Goal: Task Accomplishment & Management: Manage account settings

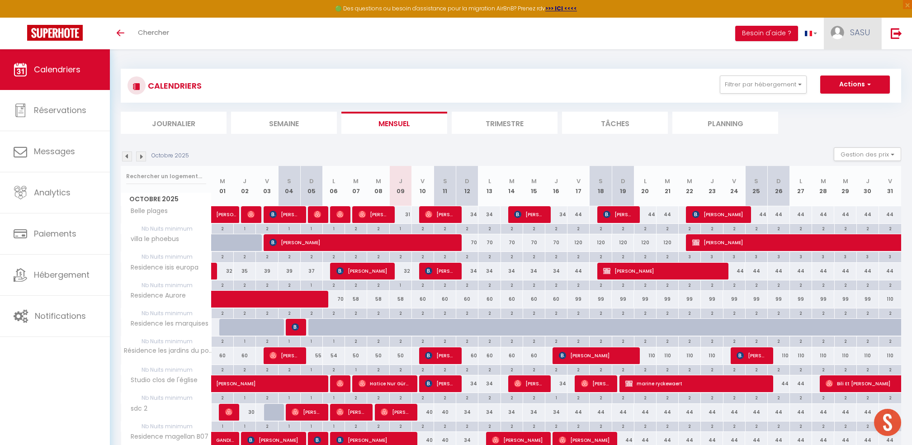
click at [859, 32] on span "SASU" at bounding box center [860, 32] width 20 height 11
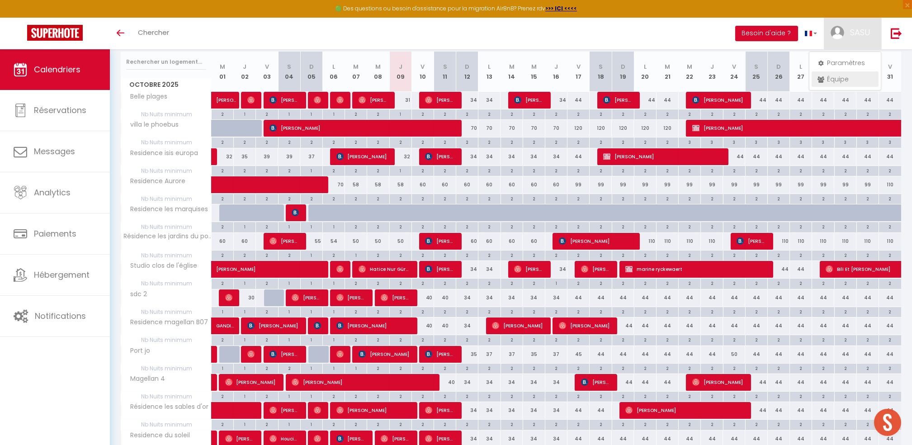
scroll to position [114, 0]
click at [837, 81] on link "Équipe" at bounding box center [845, 78] width 67 height 15
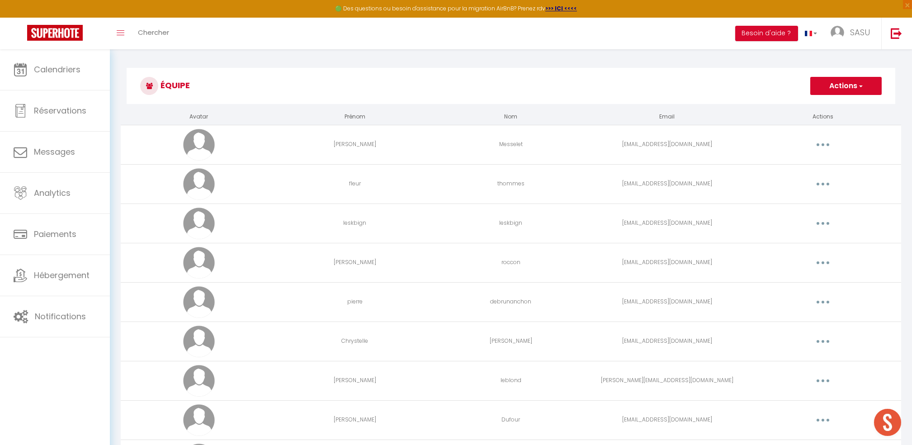
click at [825, 189] on button "button" at bounding box center [823, 184] width 25 height 14
click at [806, 201] on link "Editer" at bounding box center [799, 204] width 67 height 15
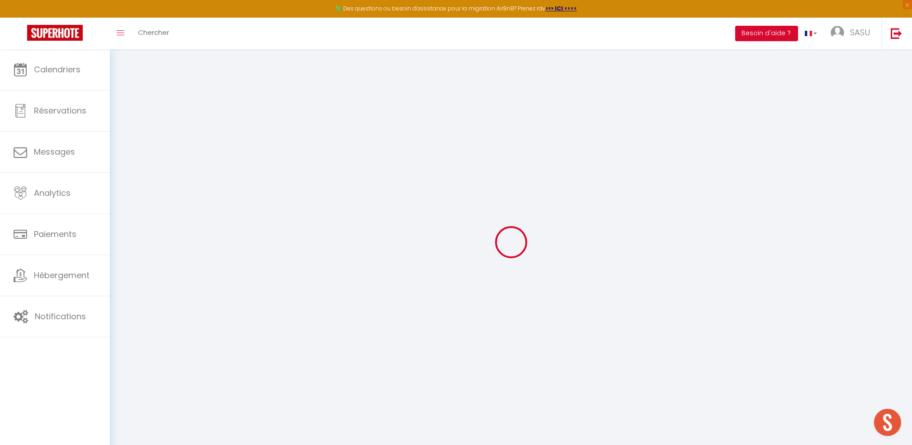
type input "fleur"
type input "thommes"
type input "[EMAIL_ADDRESS][DOMAIN_NAME]"
type textarea "[URL][DOMAIN_NAME]"
checkbox input "true"
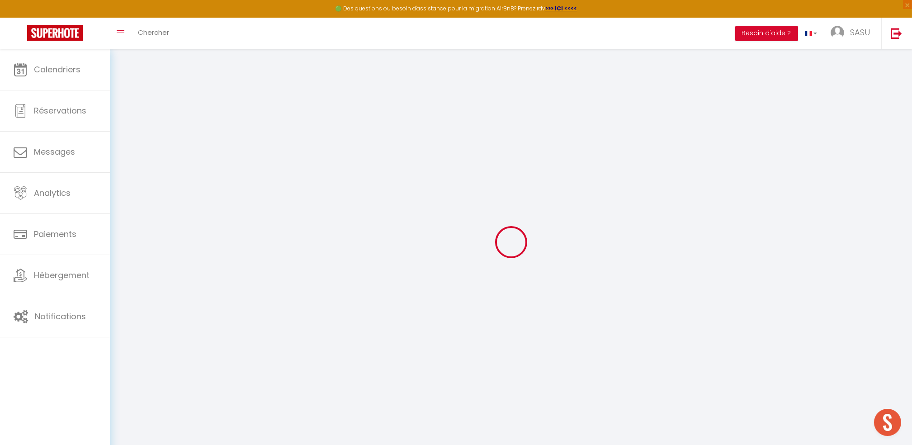
checkbox input "false"
checkbox input "true"
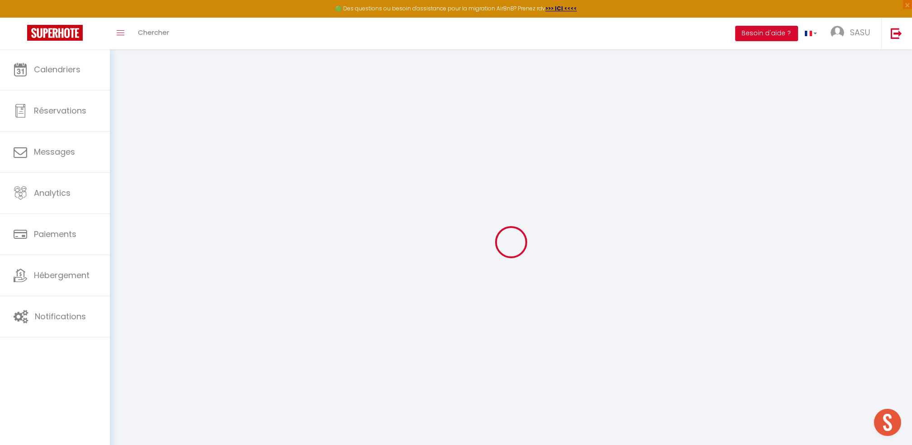
checkbox input "true"
checkbox input "false"
checkbox input "true"
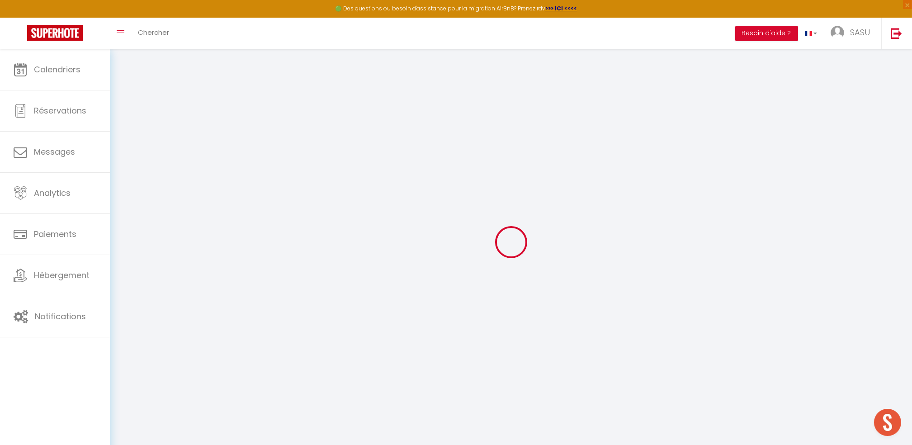
checkbox input "true"
checkbox input "false"
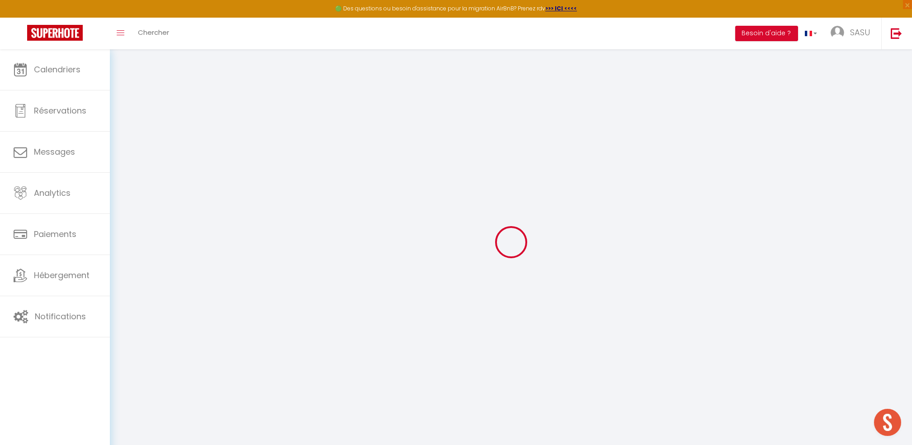
checkbox input "false"
select select
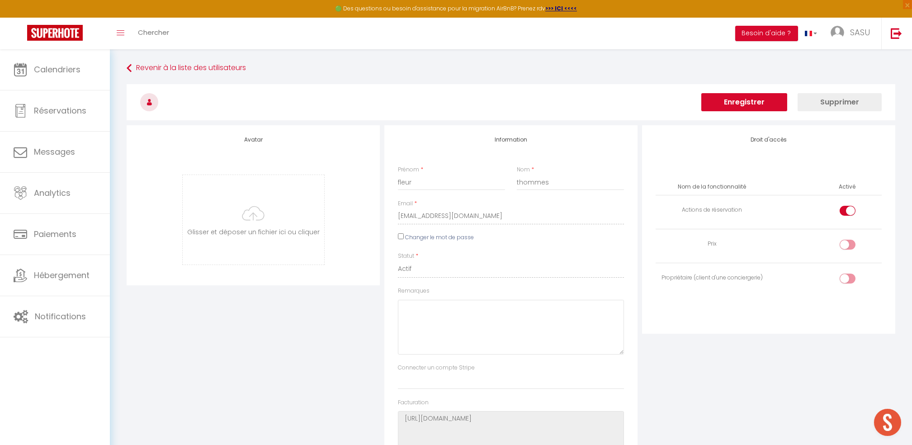
click at [849, 241] on input "checkbox" at bounding box center [856, 247] width 16 height 14
checkbox input "true"
click at [763, 103] on button "Enregistrer" at bounding box center [745, 102] width 86 height 18
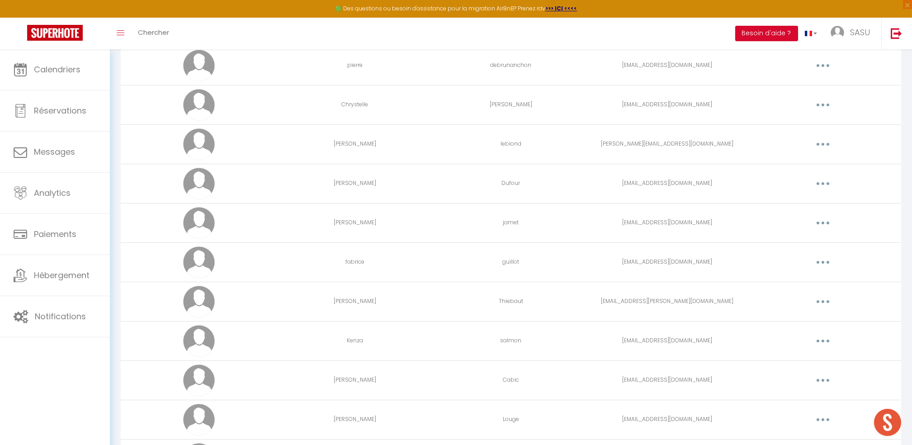
scroll to position [512, 0]
click at [825, 222] on button "button" at bounding box center [823, 223] width 25 height 14
click at [804, 241] on link "Editer" at bounding box center [799, 243] width 67 height 15
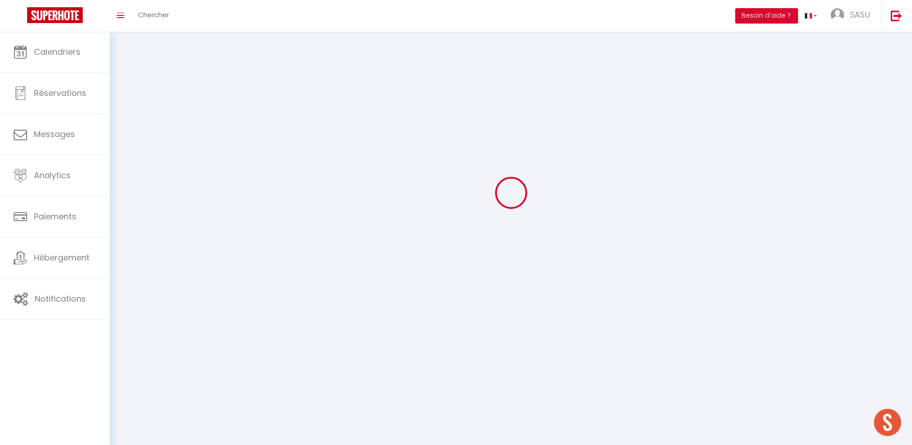
type input "[PERSON_NAME]"
type input "[PERSON_NAME][EMAIL_ADDRESS][DOMAIN_NAME]"
type textarea "[URL][DOMAIN_NAME]"
checkbox input "true"
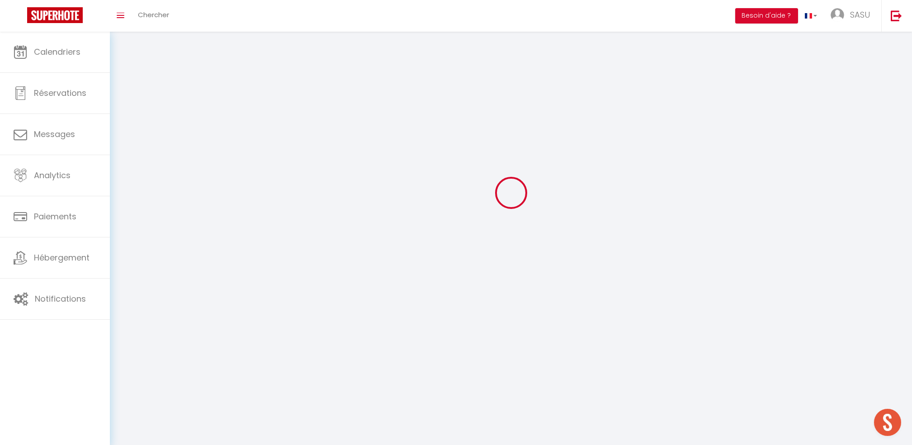
checkbox input "false"
checkbox input "true"
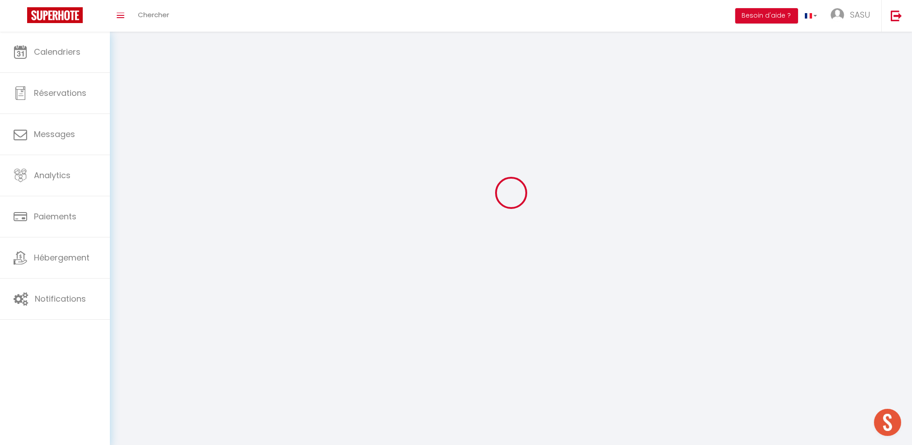
checkbox input "true"
checkbox input "false"
checkbox input "true"
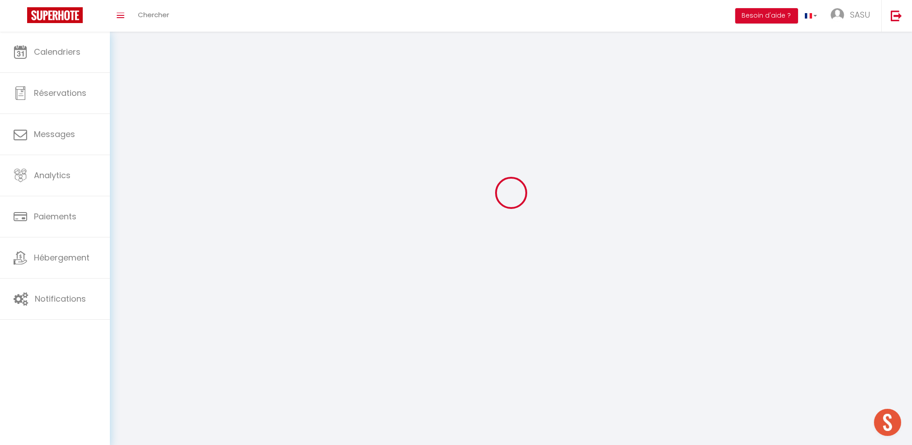
checkbox input "true"
checkbox input "false"
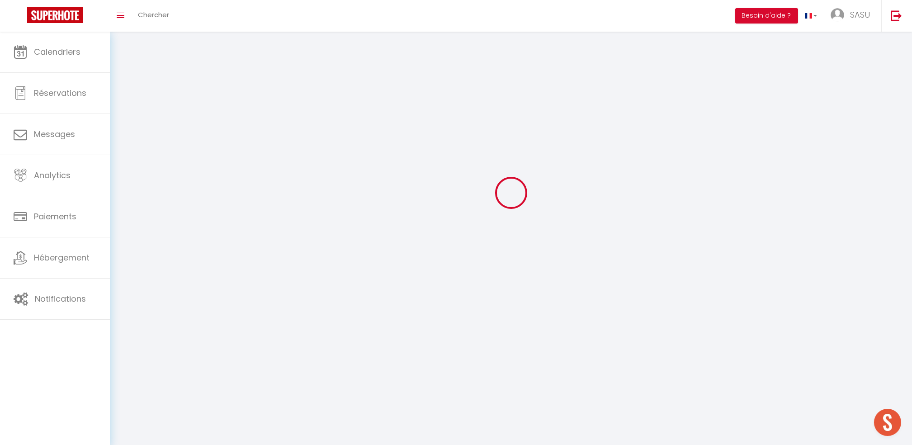
checkbox input "true"
checkbox input "false"
select select
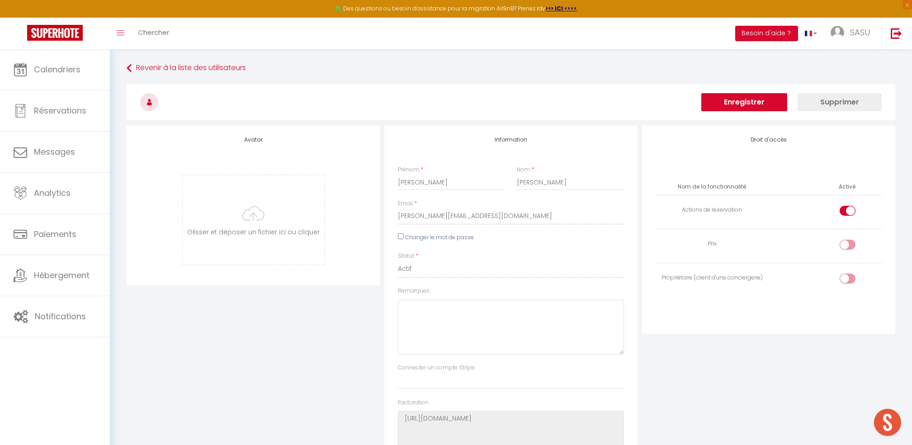
click at [852, 242] on input "checkbox" at bounding box center [856, 247] width 16 height 14
checkbox input "true"
click at [754, 104] on button "Enregistrer" at bounding box center [745, 102] width 86 height 18
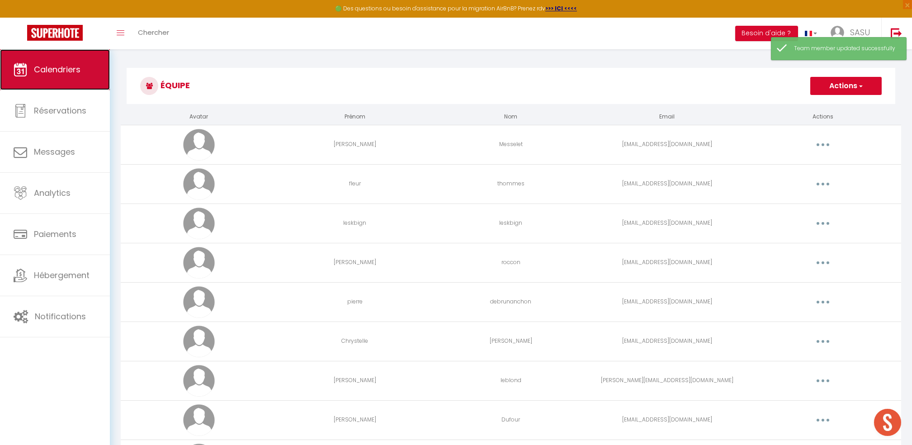
click at [72, 77] on link "Calendriers" at bounding box center [55, 69] width 110 height 41
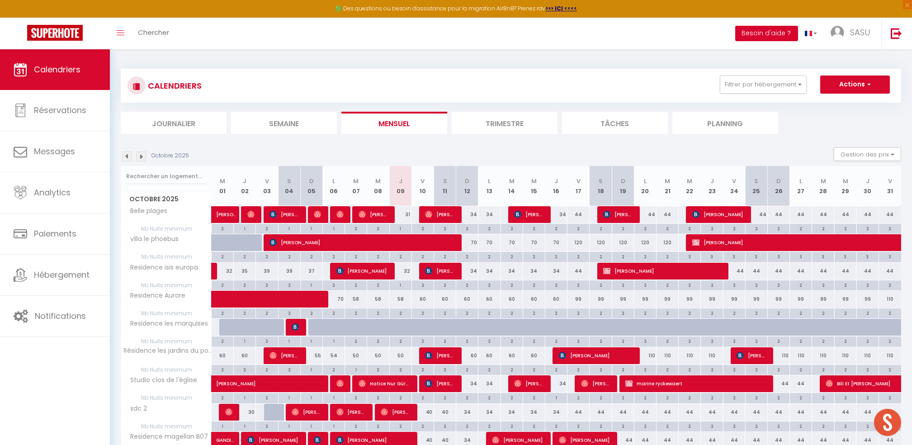
click at [770, 31] on button "Besoin d'aide ?" at bounding box center [766, 33] width 63 height 15
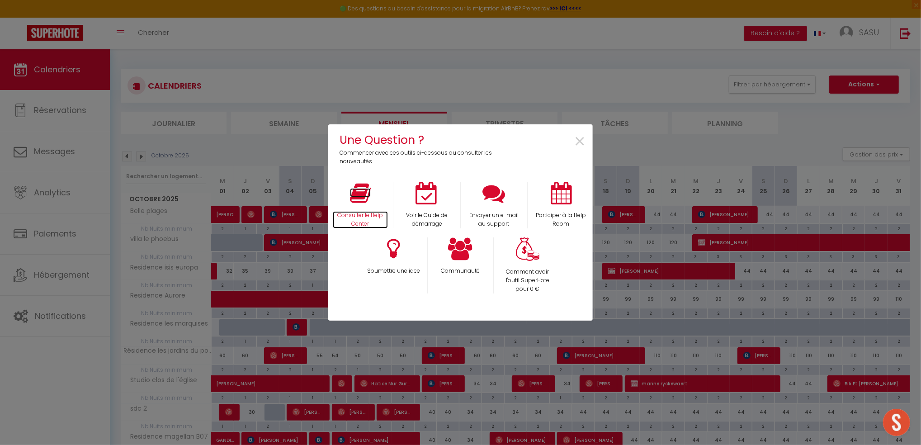
click at [360, 193] on icon at bounding box center [360, 193] width 21 height 23
drag, startPoint x: 581, startPoint y: 147, endPoint x: 211, endPoint y: 50, distance: 382.0
click at [581, 147] on span "×" at bounding box center [580, 142] width 12 height 28
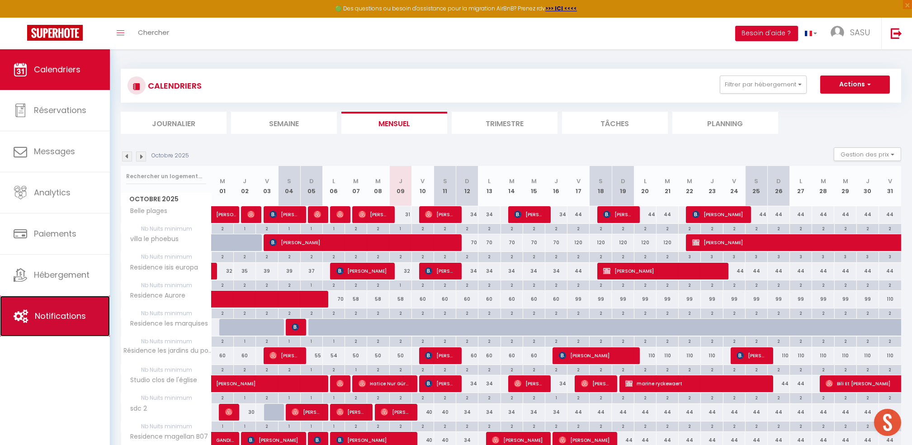
click at [56, 315] on span "Notifications" at bounding box center [60, 315] width 51 height 11
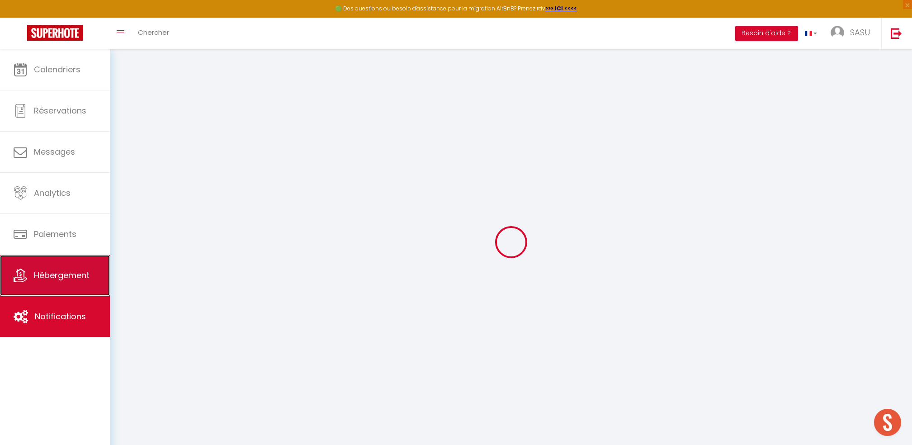
click at [62, 273] on span "Hébergement" at bounding box center [62, 275] width 56 height 11
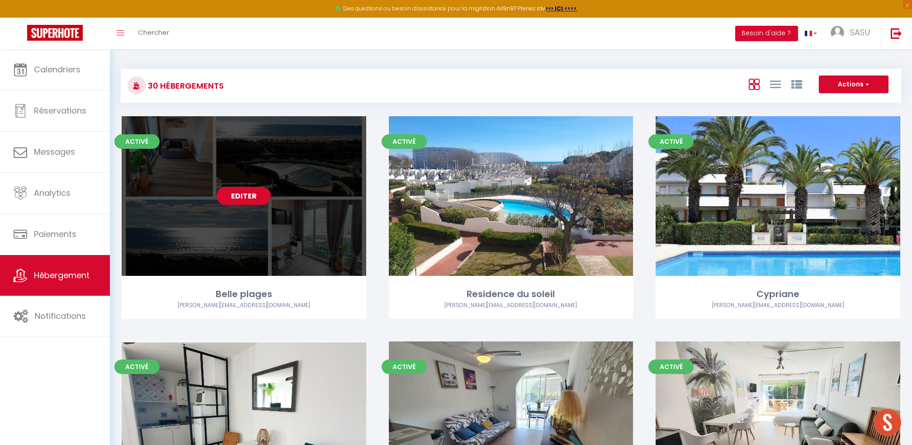
click at [285, 188] on div "Editer" at bounding box center [244, 196] width 245 height 160
select select "3"
select select "2"
select select "1"
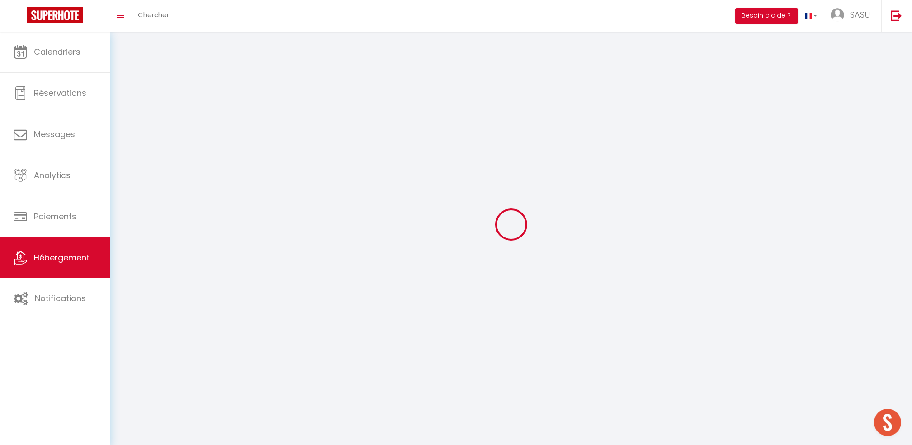
select select
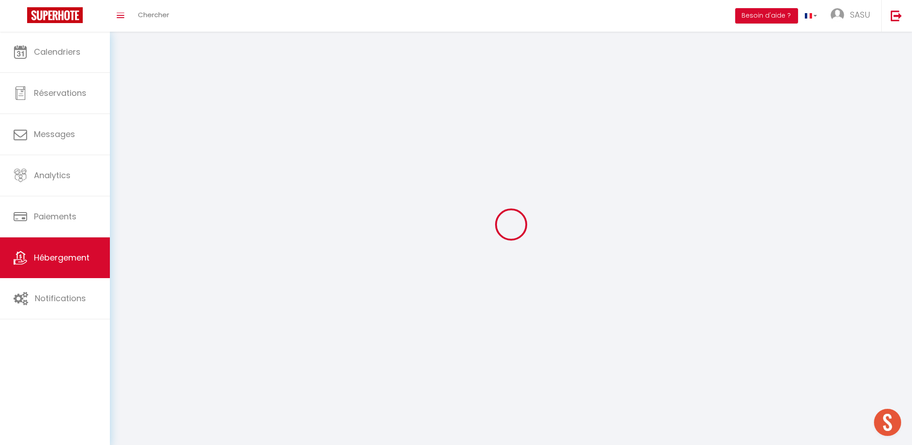
select select
checkbox input "false"
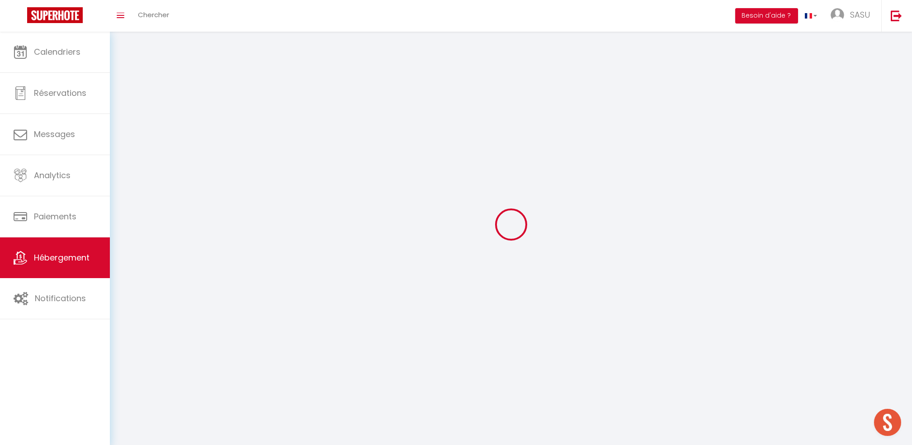
select select
select select "1"
select select "28"
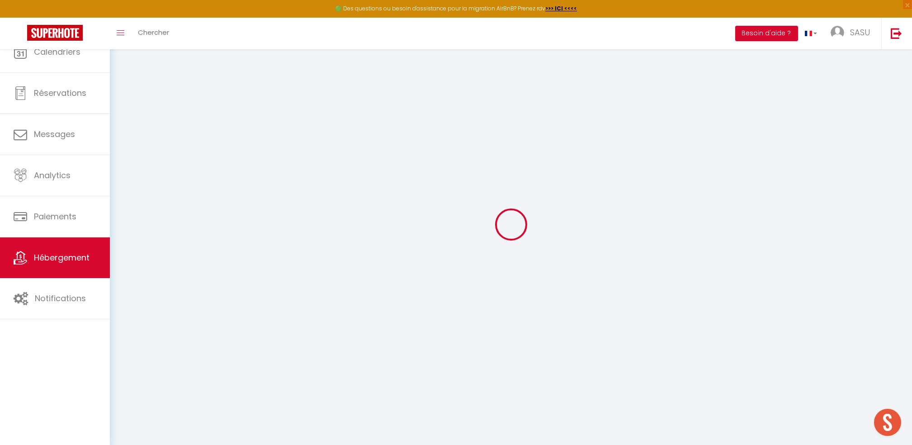
select select
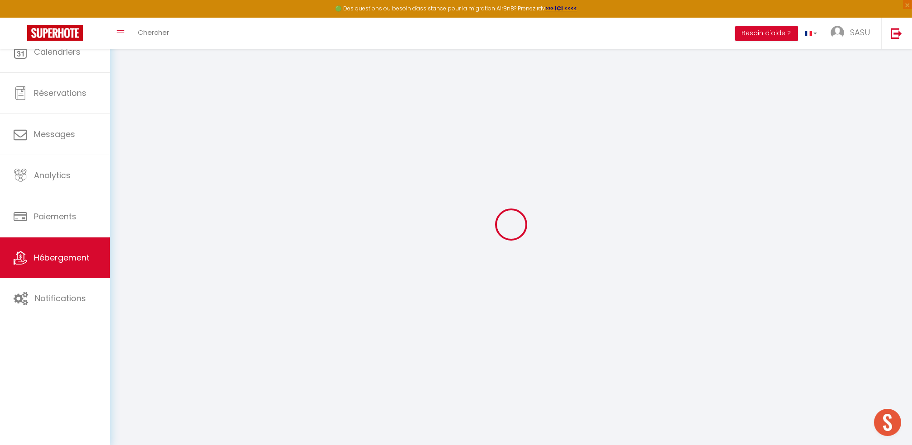
select select
checkbox input "false"
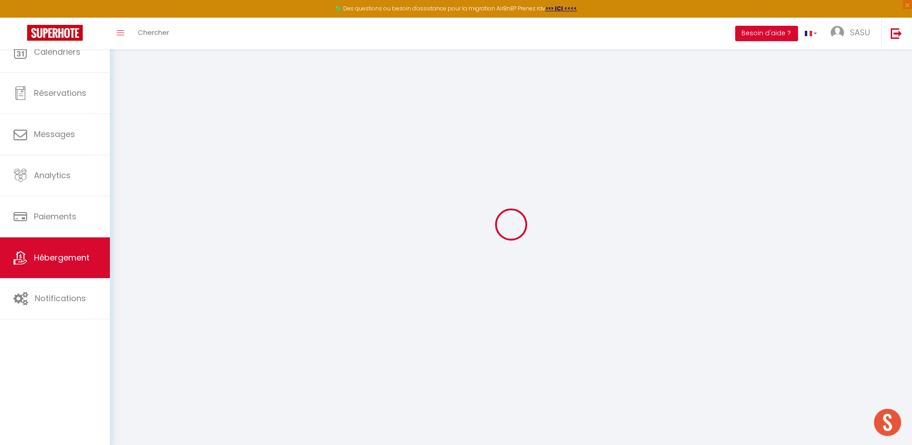
select select
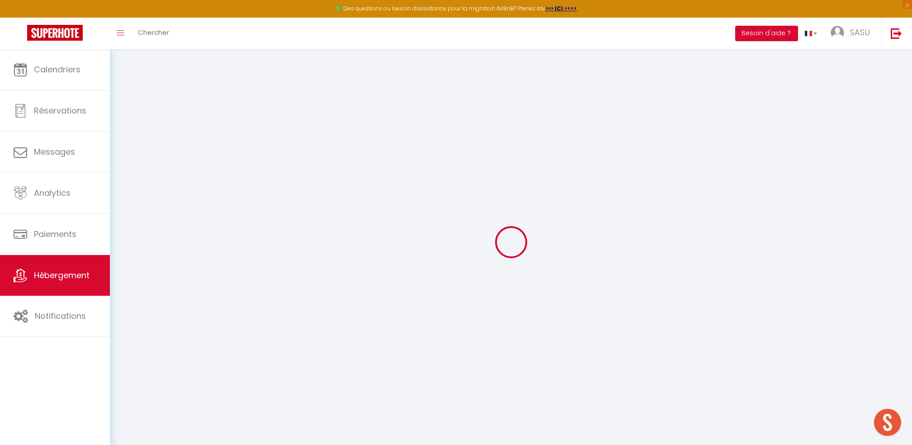
select select
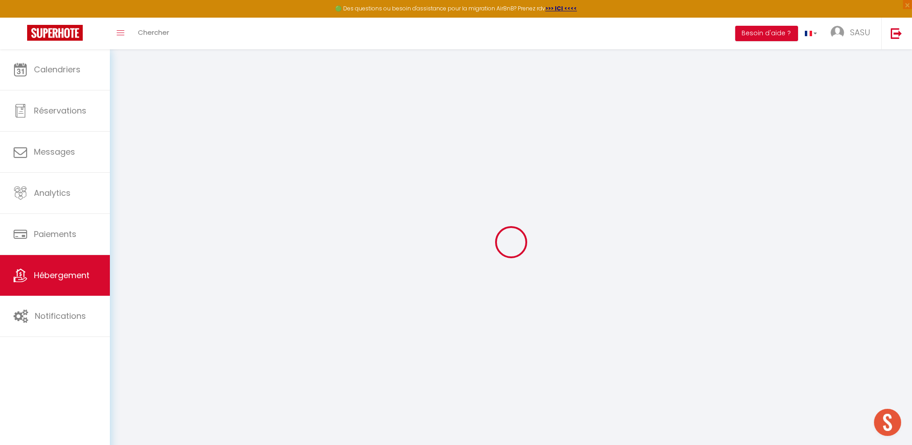
select select
checkbox input "false"
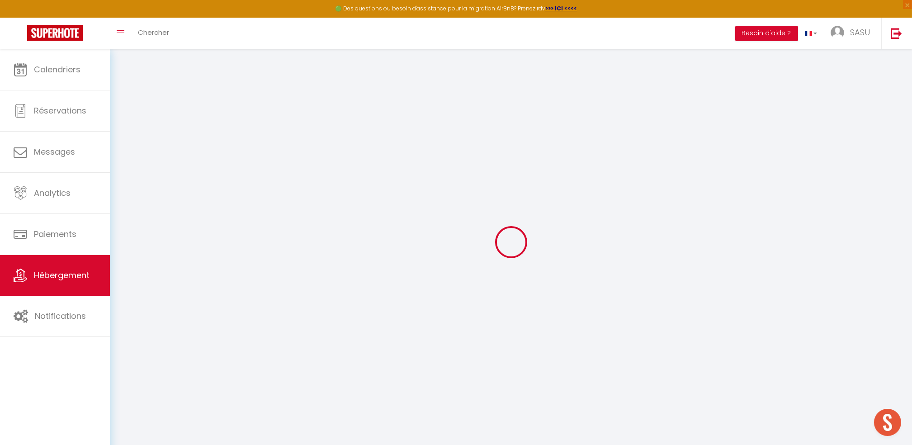
select select
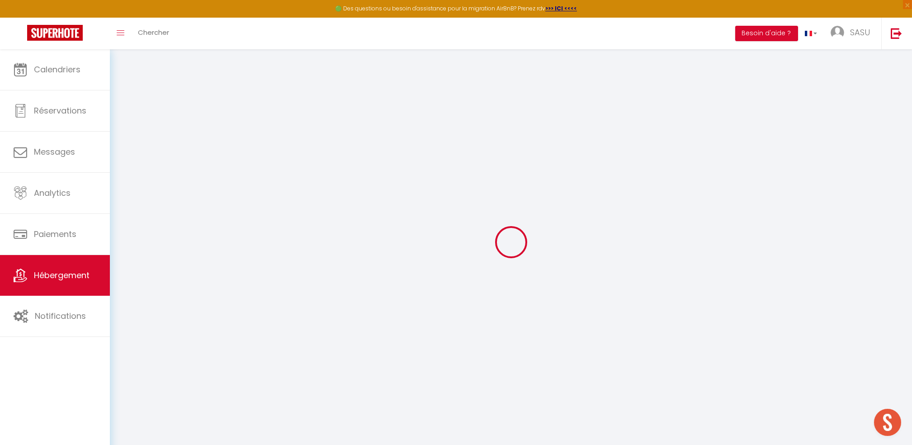
select select
checkbox input "false"
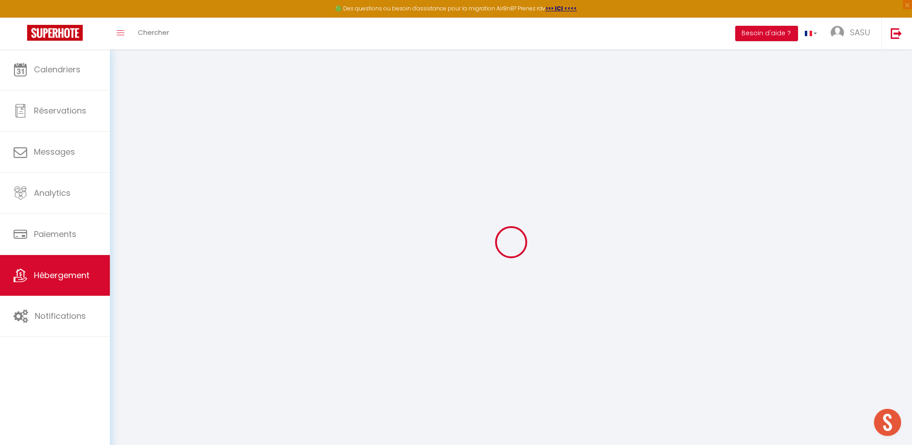
checkbox input "false"
select select
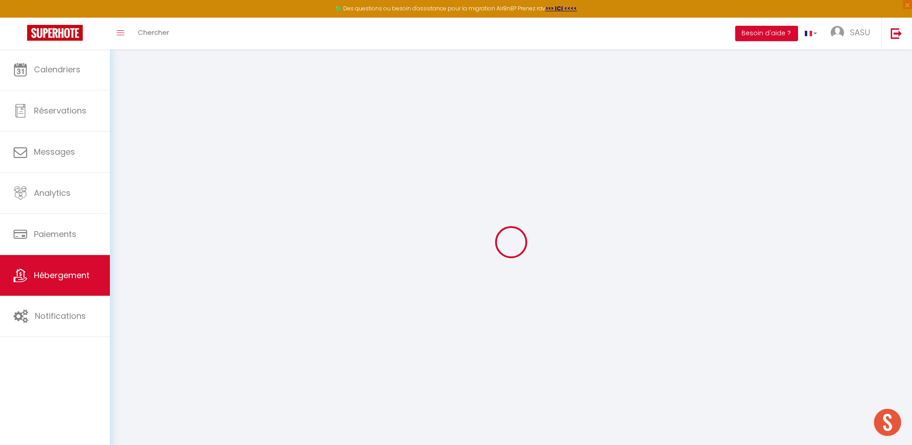
select select
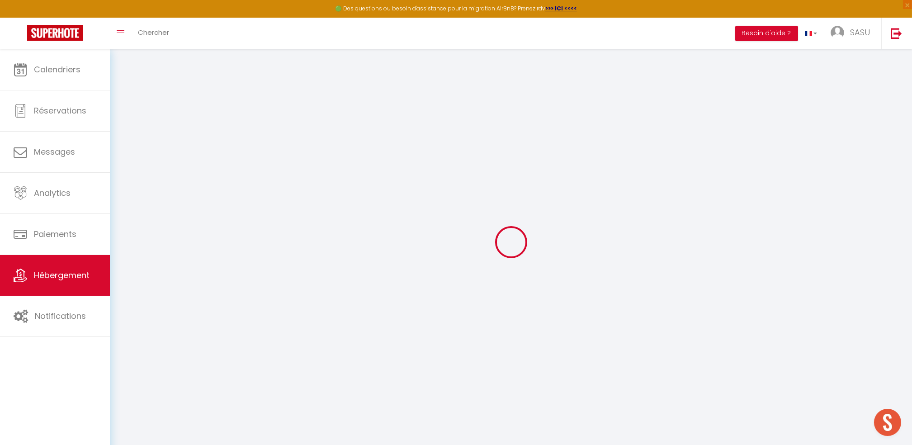
checkbox input "false"
select select
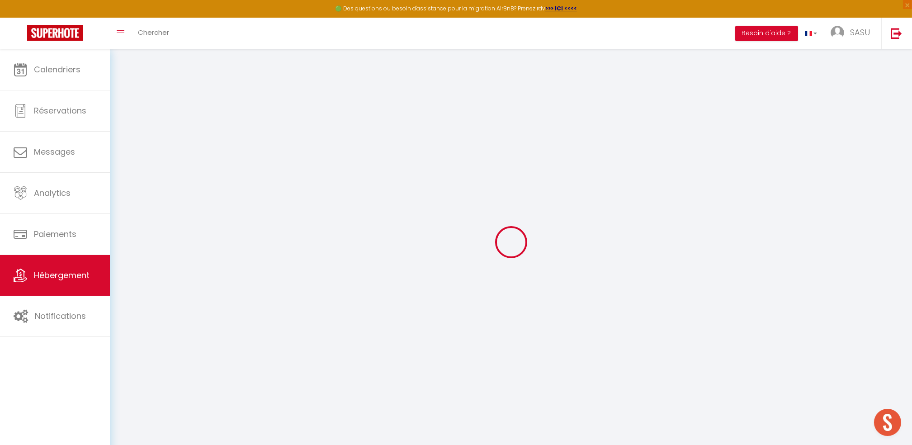
select select
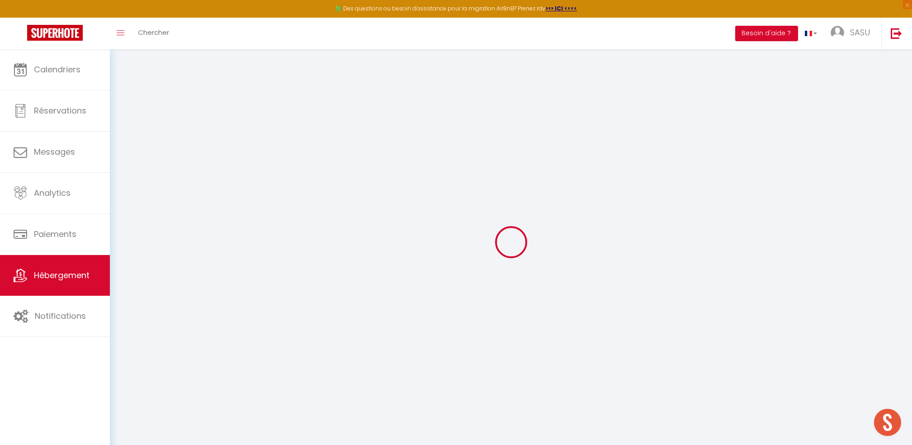
select select
checkbox input "false"
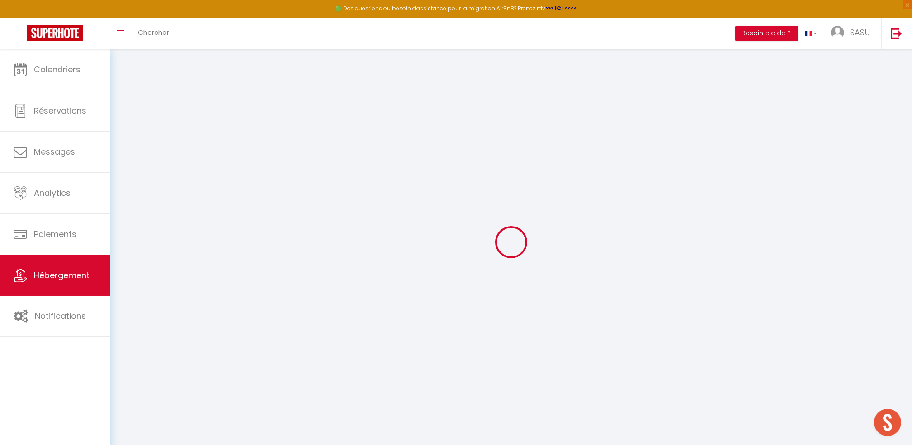
checkbox input "false"
select select
type input "Belle plages"
type input "[PERSON_NAME]"
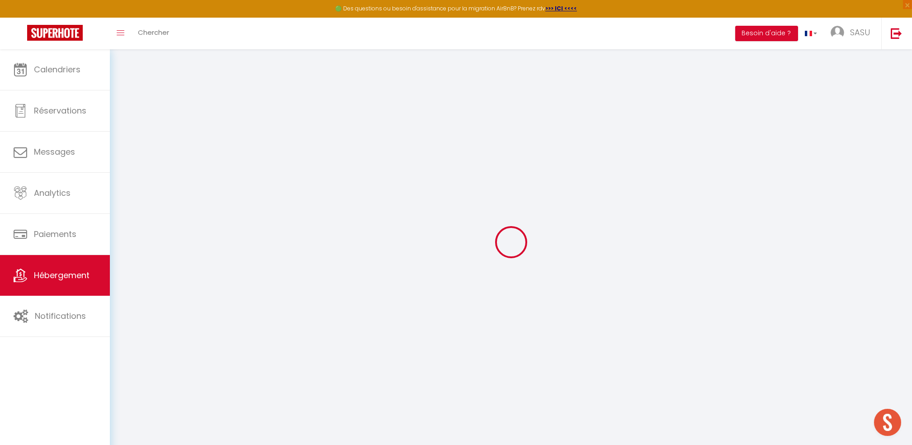
type input "Leblond"
type input "[STREET_ADDRESS]"
type input "34570"
type input "Vailhauquès"
type input "50"
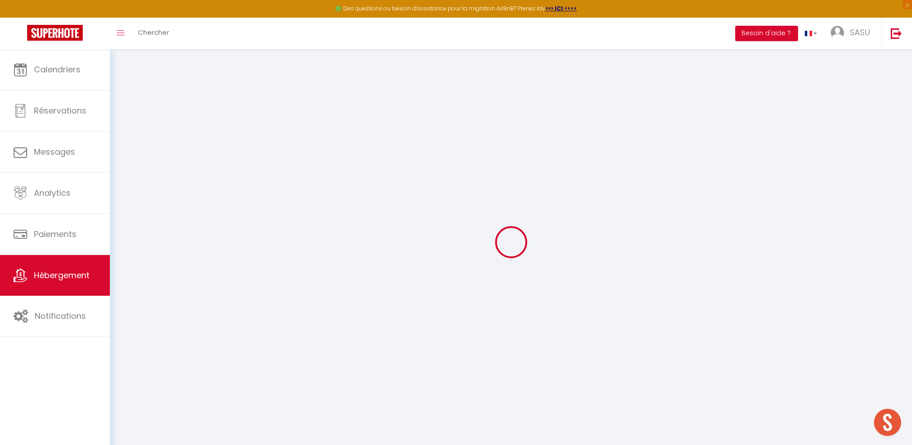
type input "300"
select select
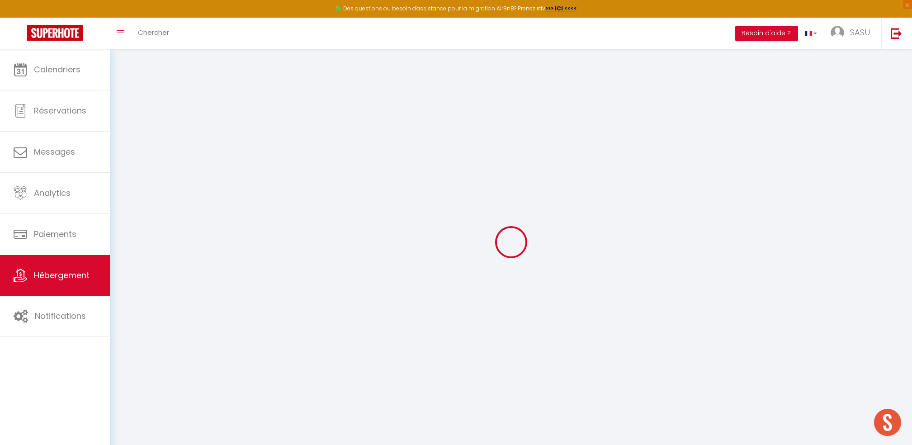
select select
type input "[STREET_ADDRESS]"
type input "34280"
type input "La Grande-Motte"
select select "75"
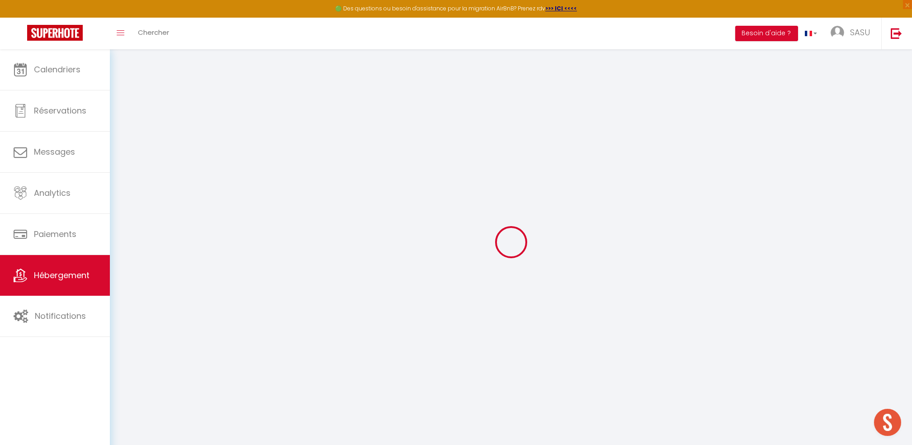
type input "[PERSON_NAME][EMAIL_ADDRESS][DOMAIN_NAME]"
select select "7873"
checkbox input "false"
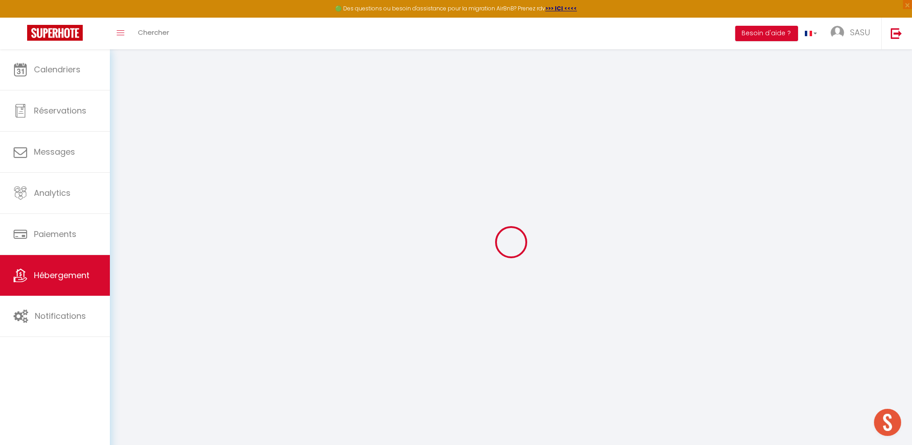
checkbox input "false"
type input "0"
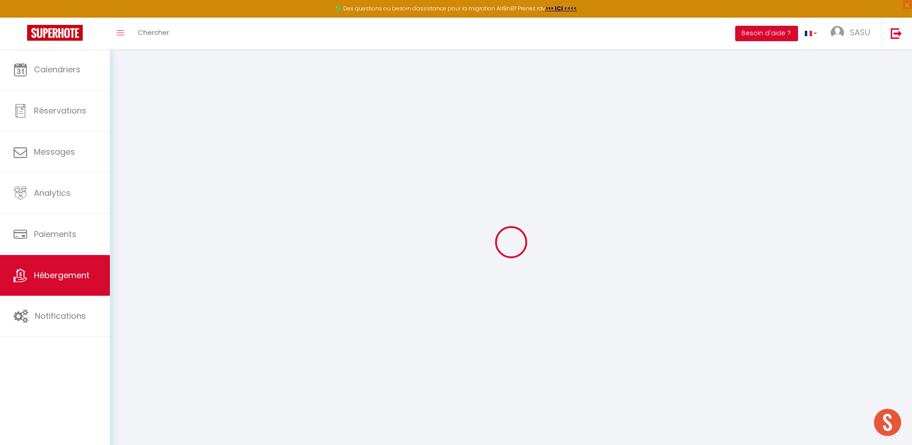
select select "+ 20 %"
select select "+ 22 %"
select select "+ 10 %"
select select "4825-555834268132257304"
select select
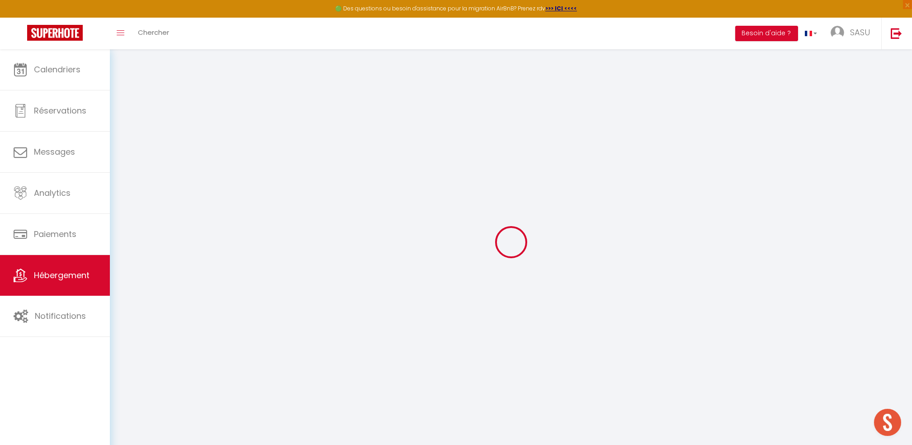
checkbox input "false"
select select "EUR"
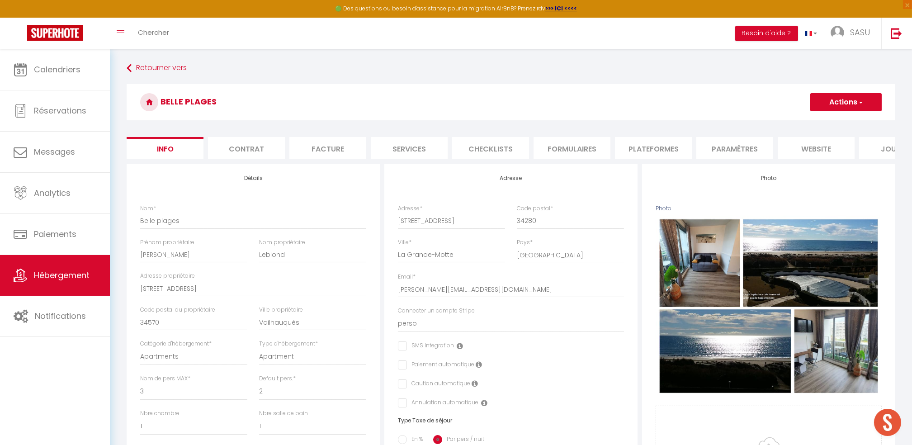
click at [632, 135] on form "Belle plages Actions Enregistrer Dupliquer Supprimer Importer les réservations …" at bounding box center [511, 429] width 769 height 690
click at [632, 148] on li "Plateformes" at bounding box center [653, 148] width 77 height 22
select select
